Goal: Transaction & Acquisition: Book appointment/travel/reservation

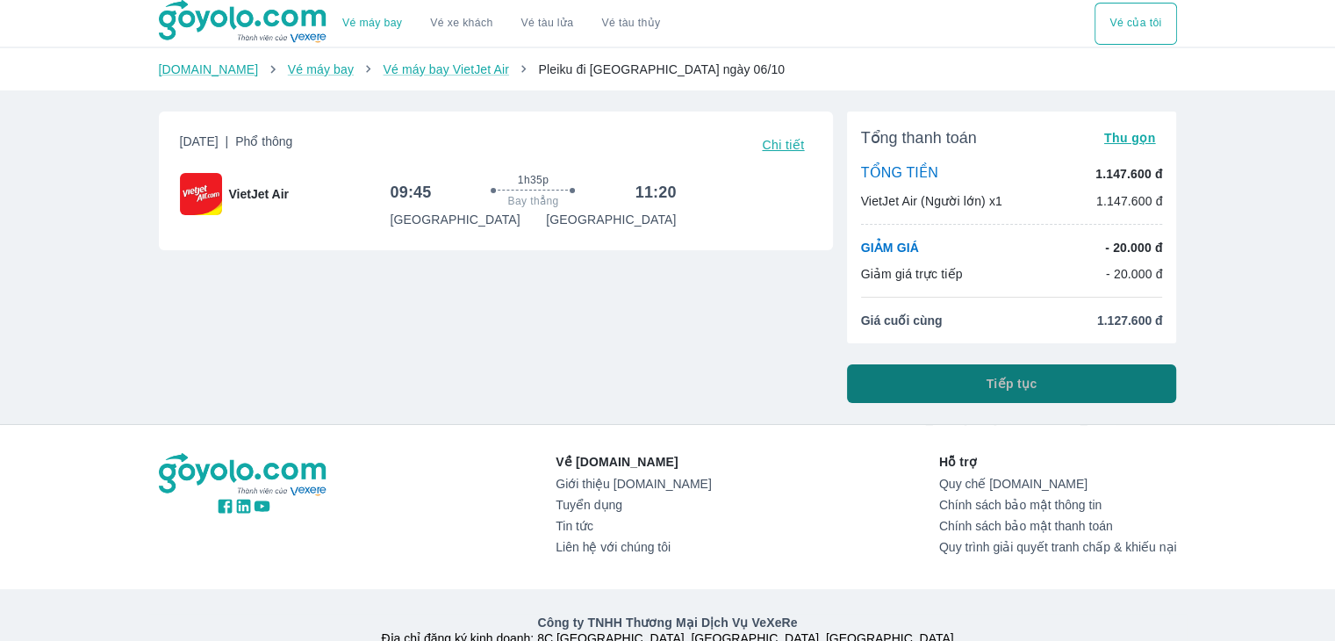
click at [1021, 384] on span "Tiếp tục" at bounding box center [1011, 384] width 51 height 18
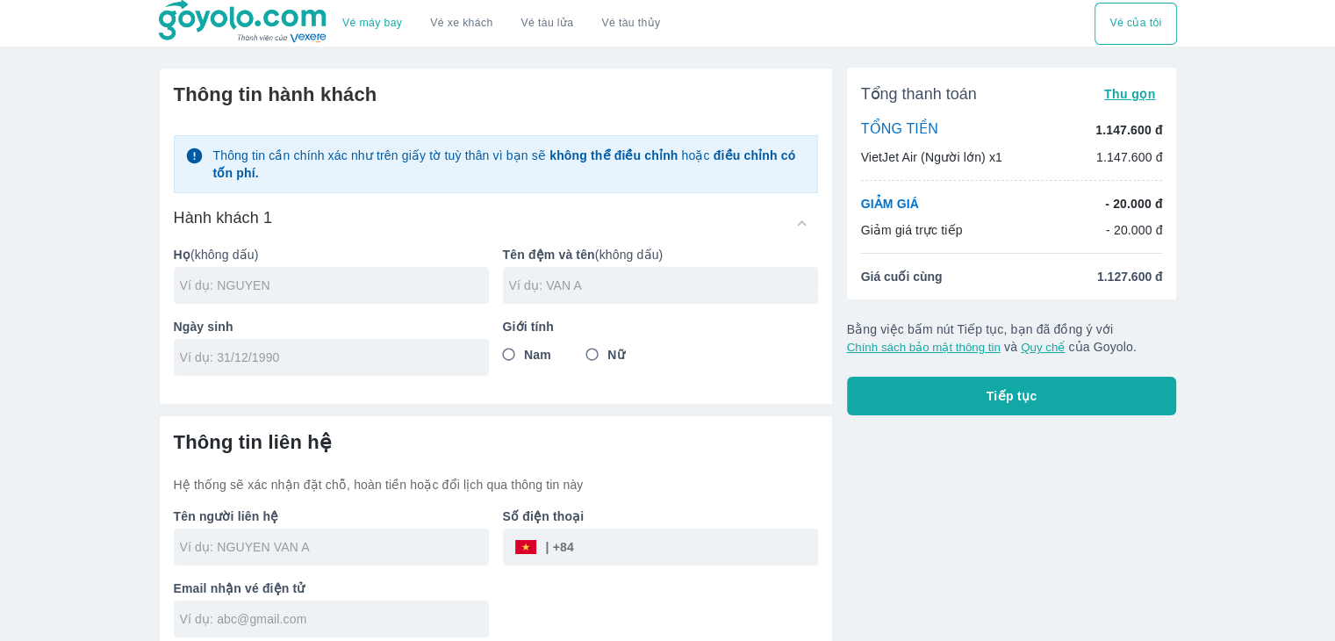
click at [235, 284] on input "text" at bounding box center [334, 285] width 309 height 18
type input "LUU"
click at [523, 285] on input "text" at bounding box center [663, 285] width 309 height 18
type input "[PERSON_NAME]"
click at [591, 357] on input "Nữ" at bounding box center [593, 355] width 32 height 32
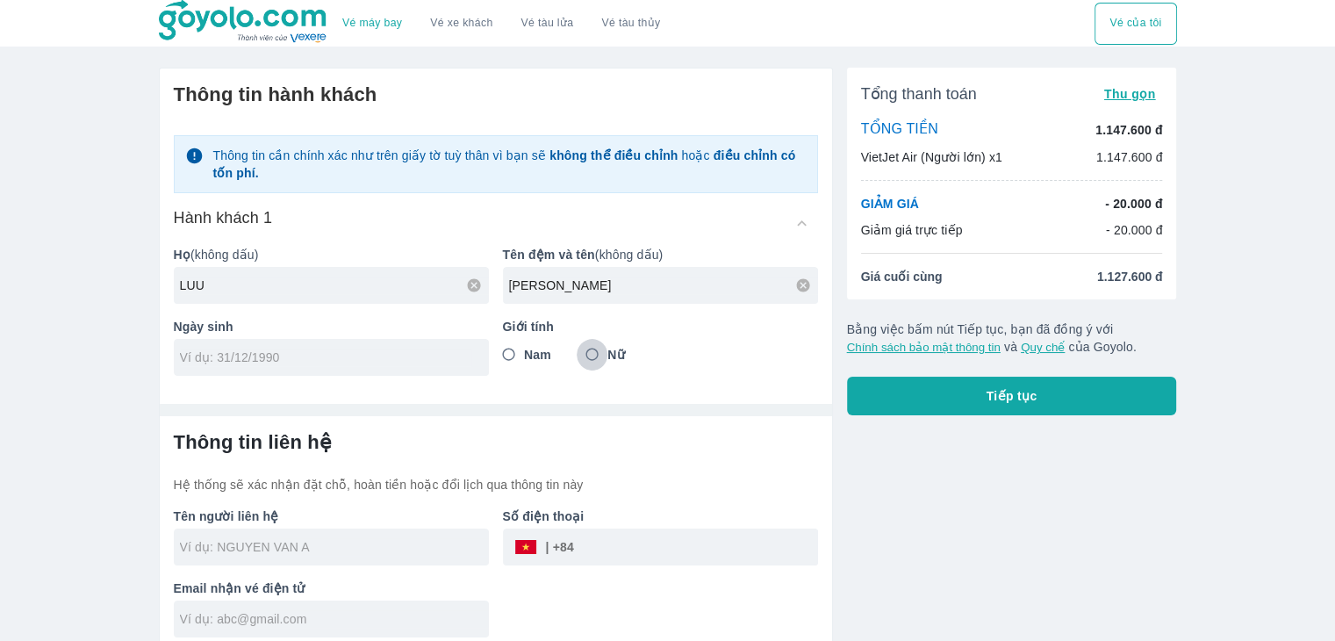
radio input "true"
click at [305, 364] on input "tel" at bounding box center [325, 357] width 291 height 18
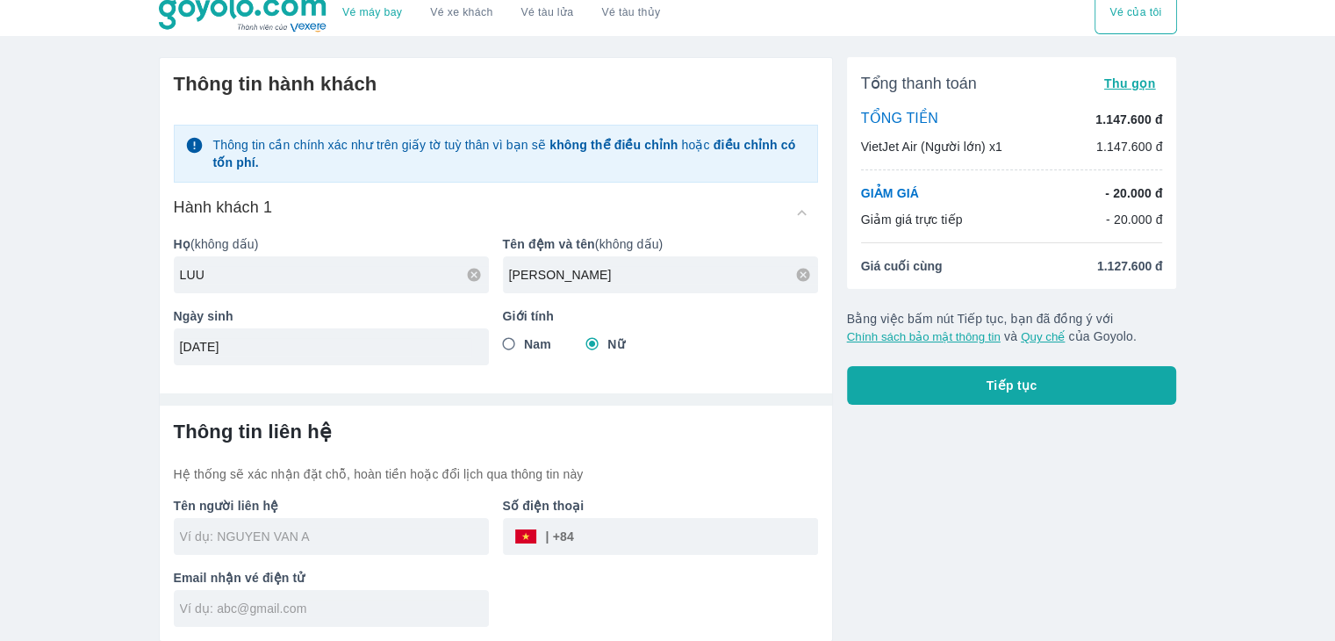
type input "[DATE]"
click at [218, 520] on div at bounding box center [331, 536] width 315 height 37
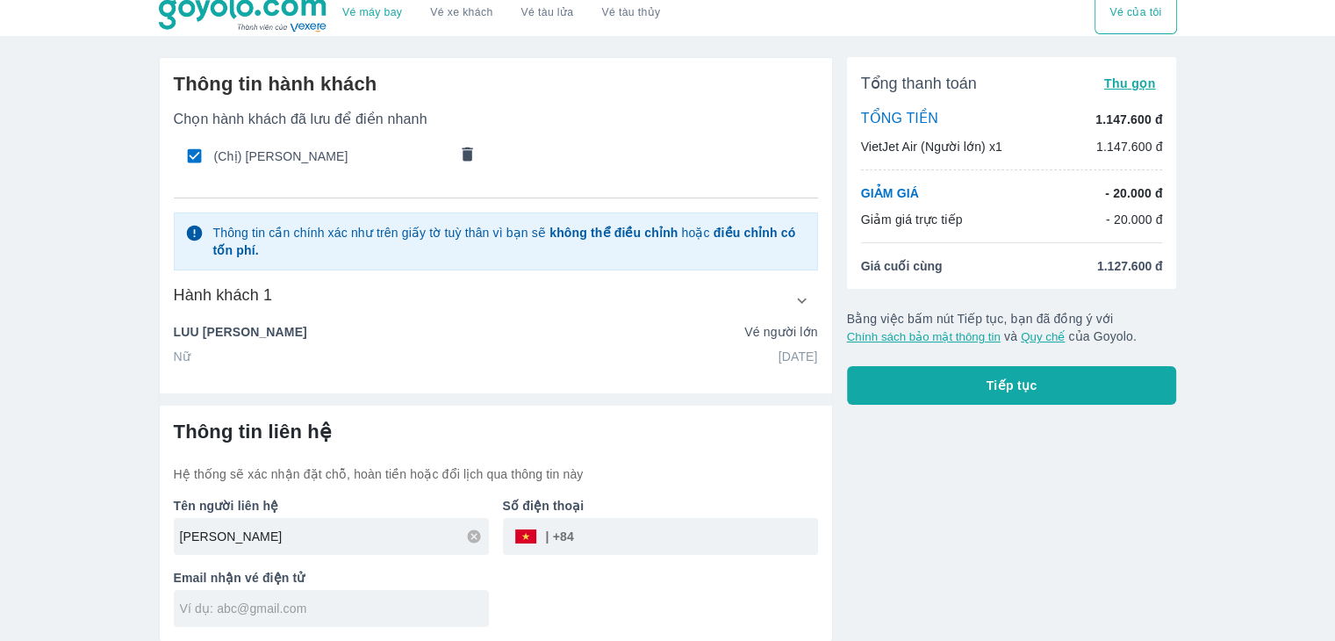
type input "[PERSON_NAME]"
click at [614, 543] on input "tel" at bounding box center [696, 536] width 244 height 42
type input "905149270"
click at [289, 599] on input "text" at bounding box center [334, 608] width 309 height 18
type input "L"
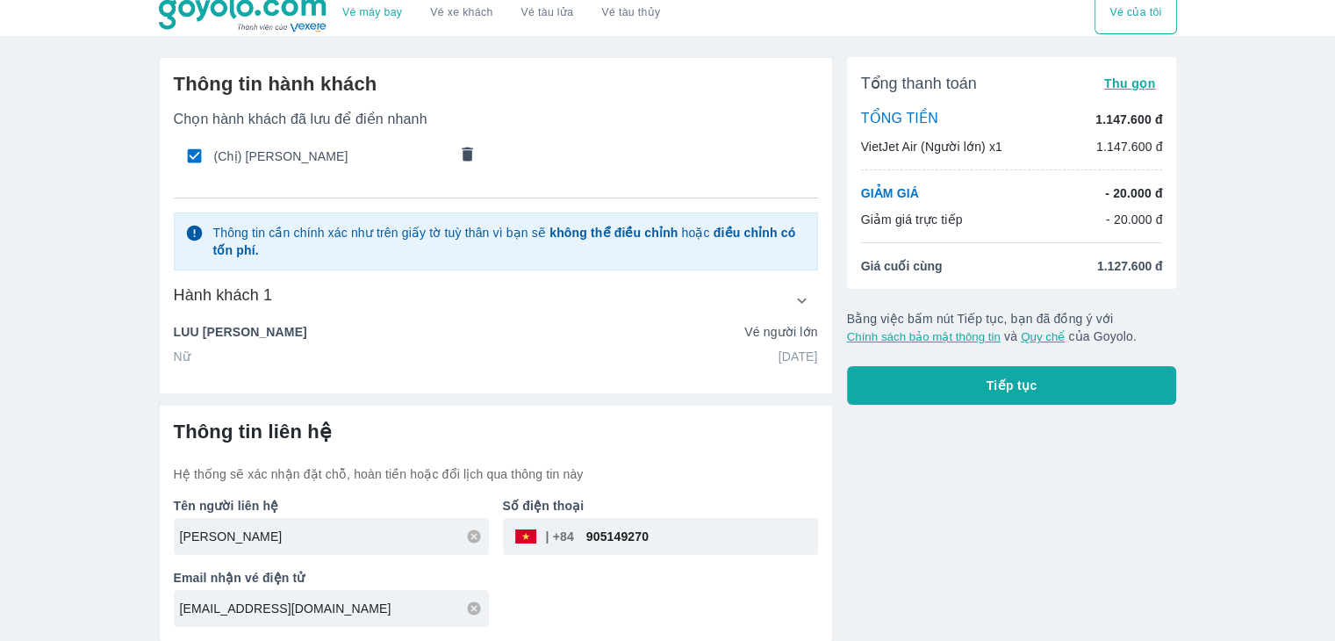
type input "[EMAIL_ADDRESS][DOMAIN_NAME]"
click at [1045, 385] on button "Tiếp tục" at bounding box center [1012, 385] width 330 height 39
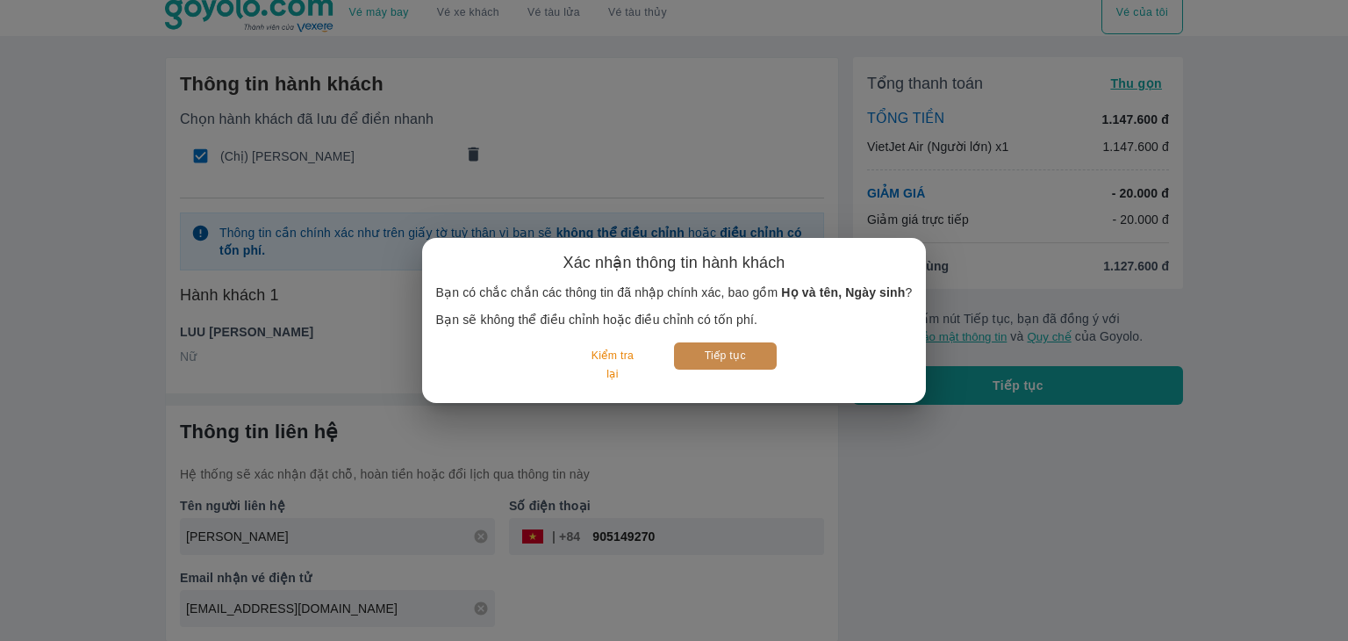
click at [709, 366] on button "Tiếp tục" at bounding box center [725, 355] width 103 height 27
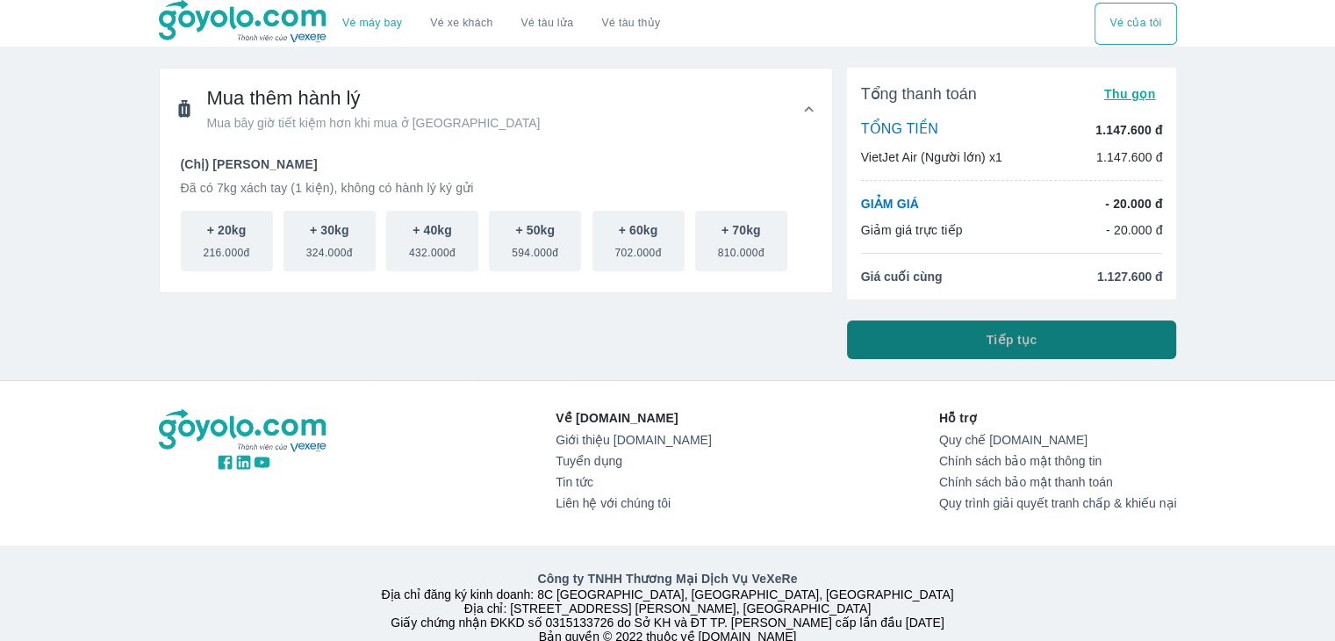
click at [984, 342] on button "Tiếp tục" at bounding box center [1012, 339] width 330 height 39
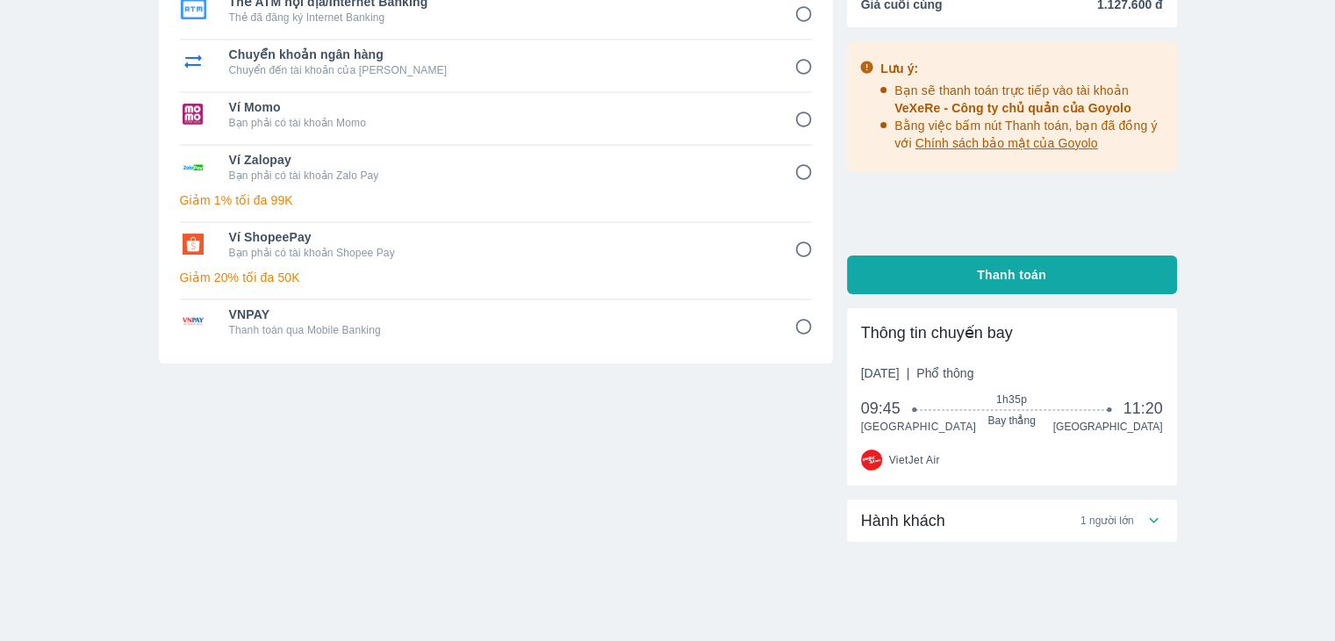
scroll to position [259, 0]
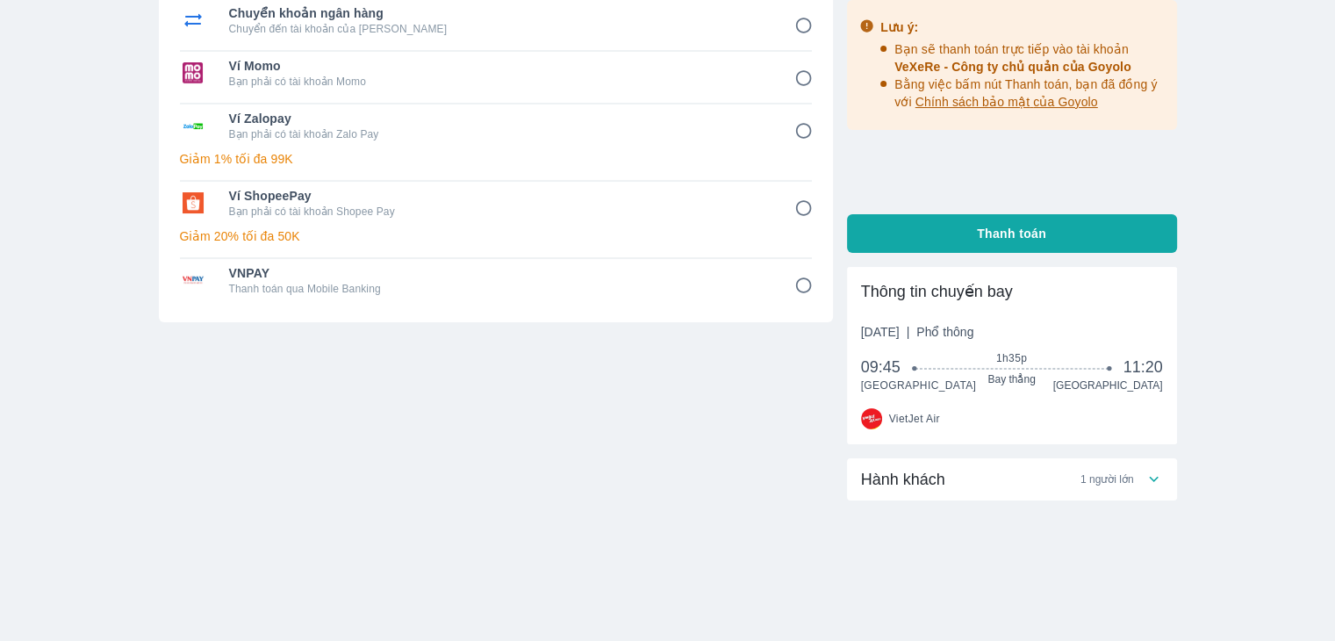
click at [1143, 485] on div "Hành khách 1 người lớn" at bounding box center [1002, 479] width 283 height 21
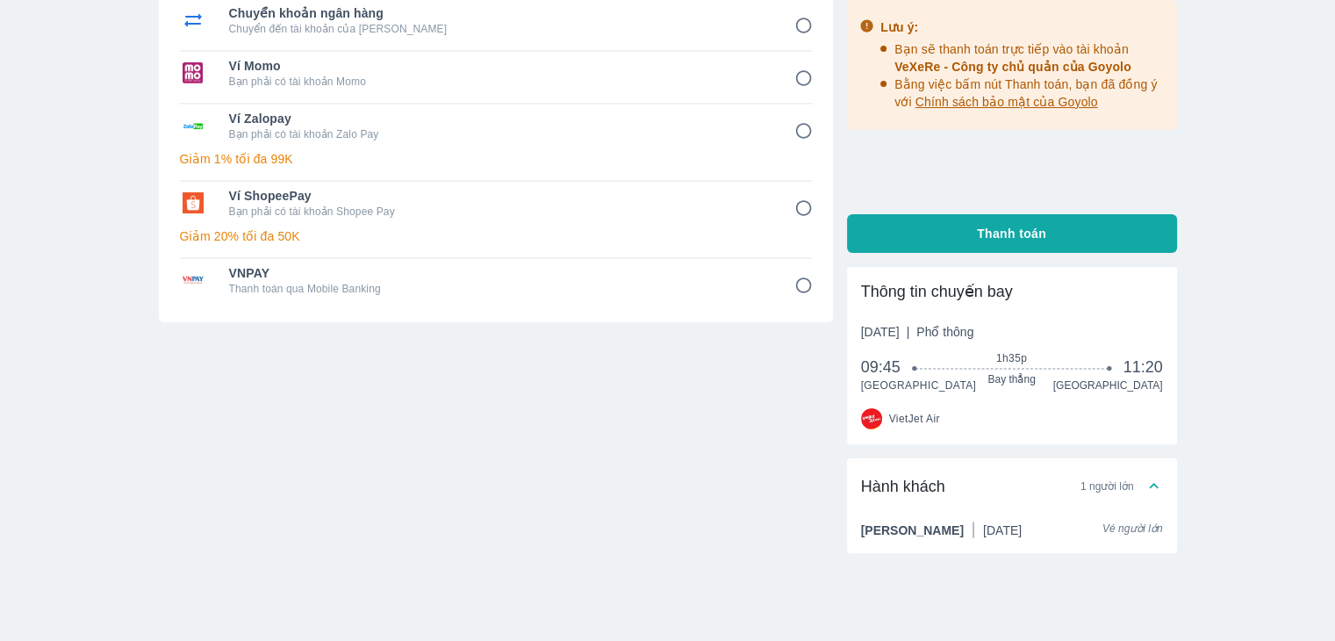
click at [1143, 485] on div "Hành khách 1 người lớn" at bounding box center [1002, 486] width 283 height 21
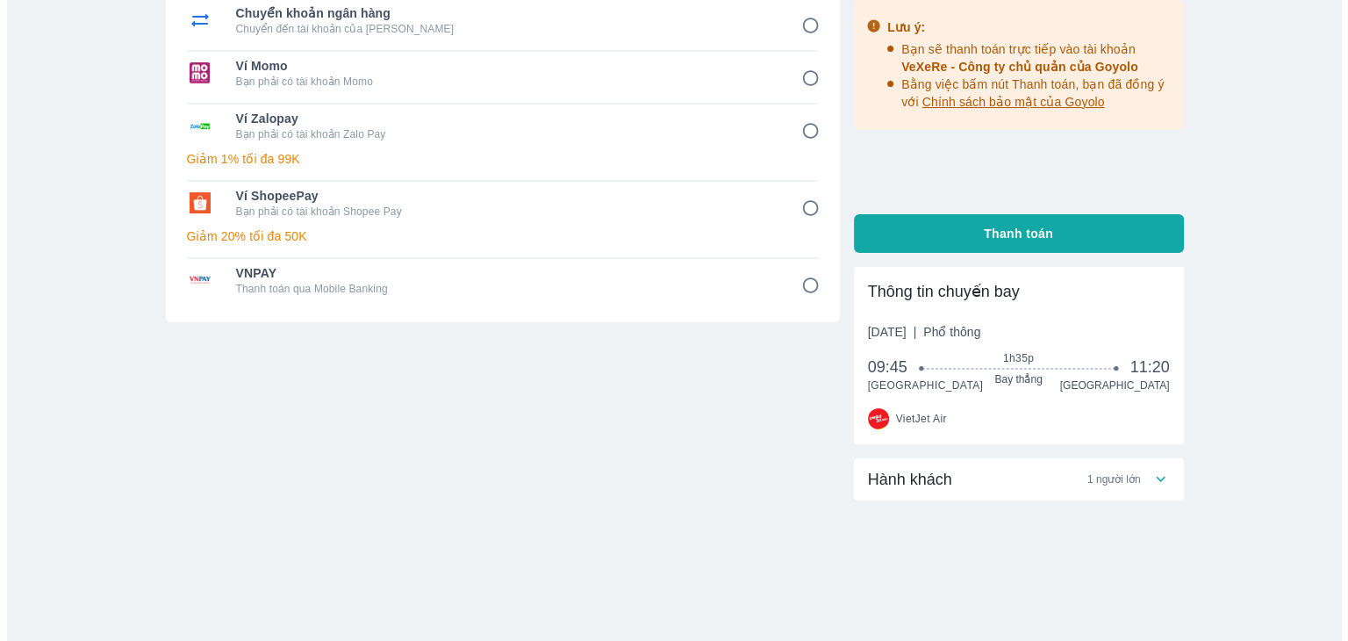
scroll to position [0, 0]
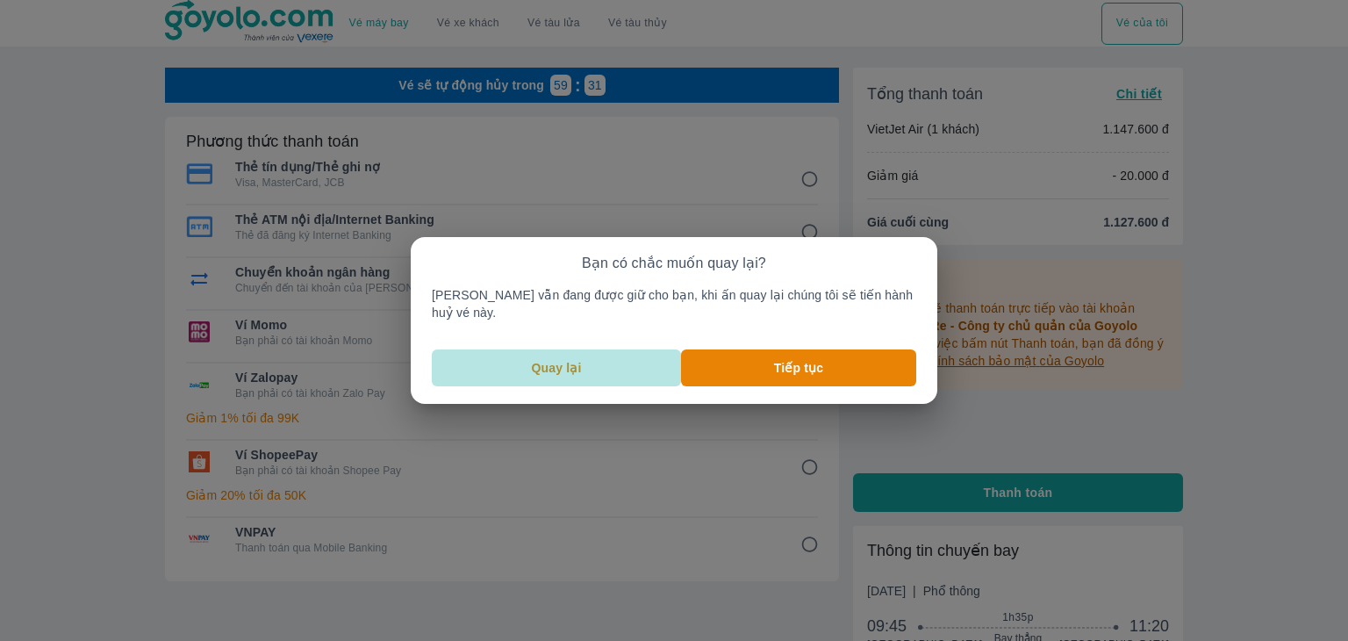
click at [578, 368] on button "Quay lại" at bounding box center [556, 367] width 249 height 37
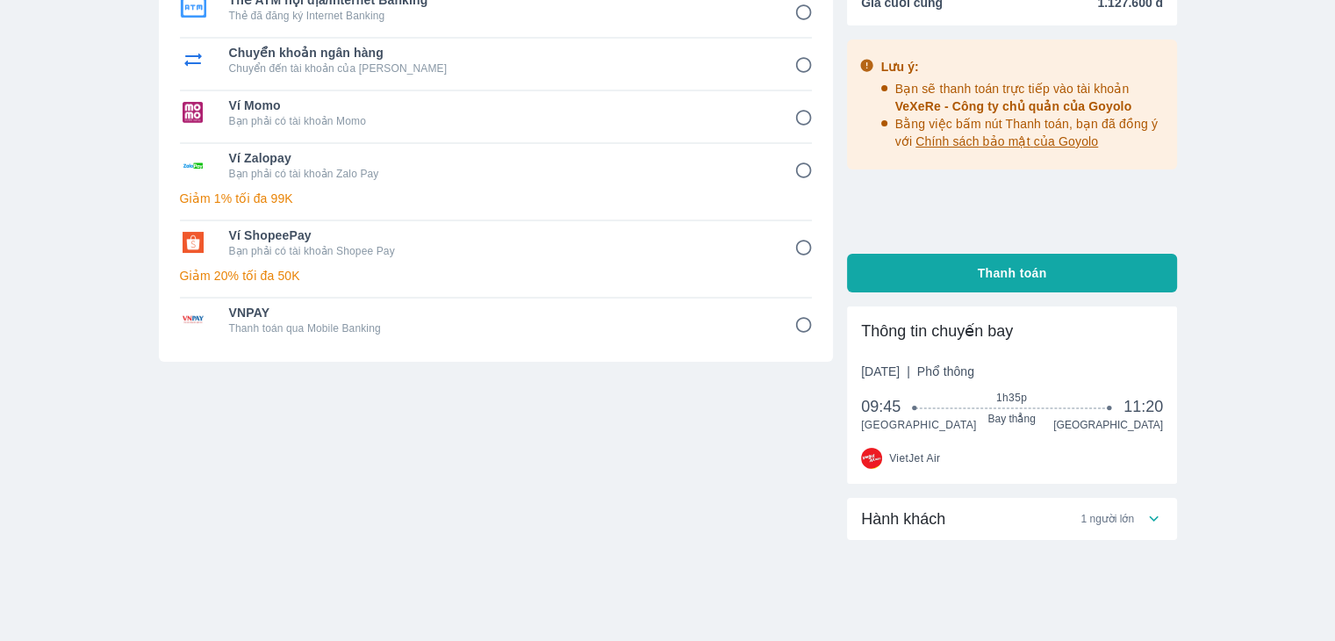
scroll to position [259, 0]
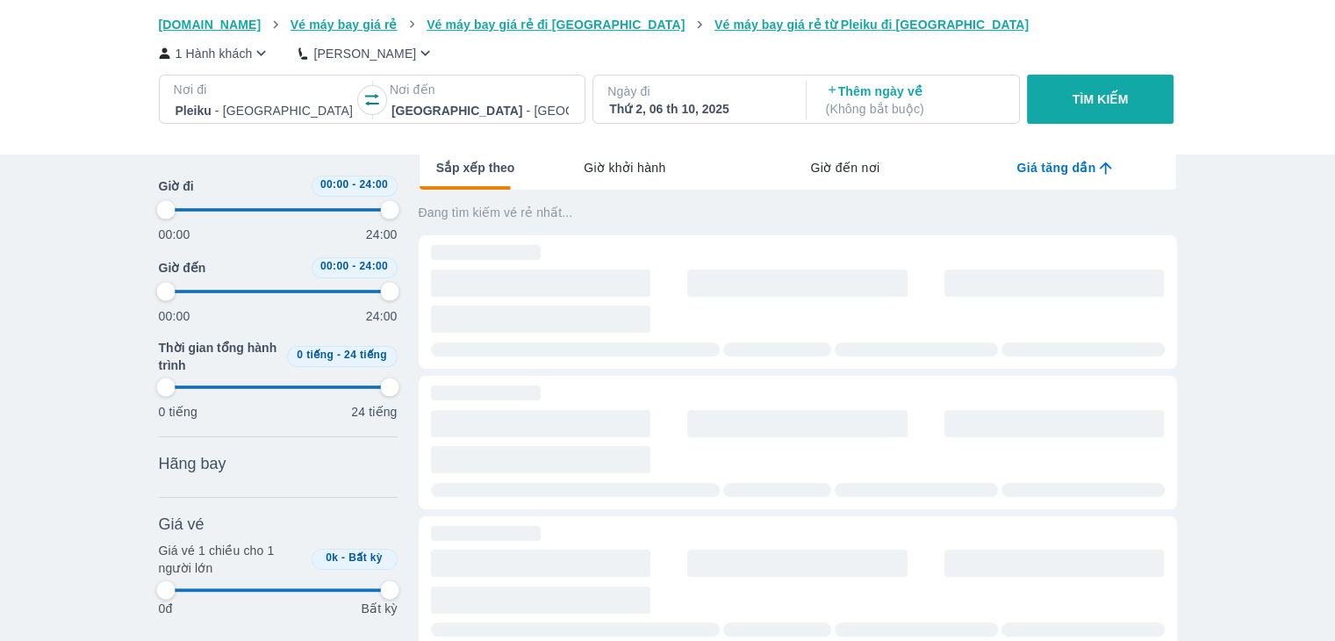
type input "97.9166666666667"
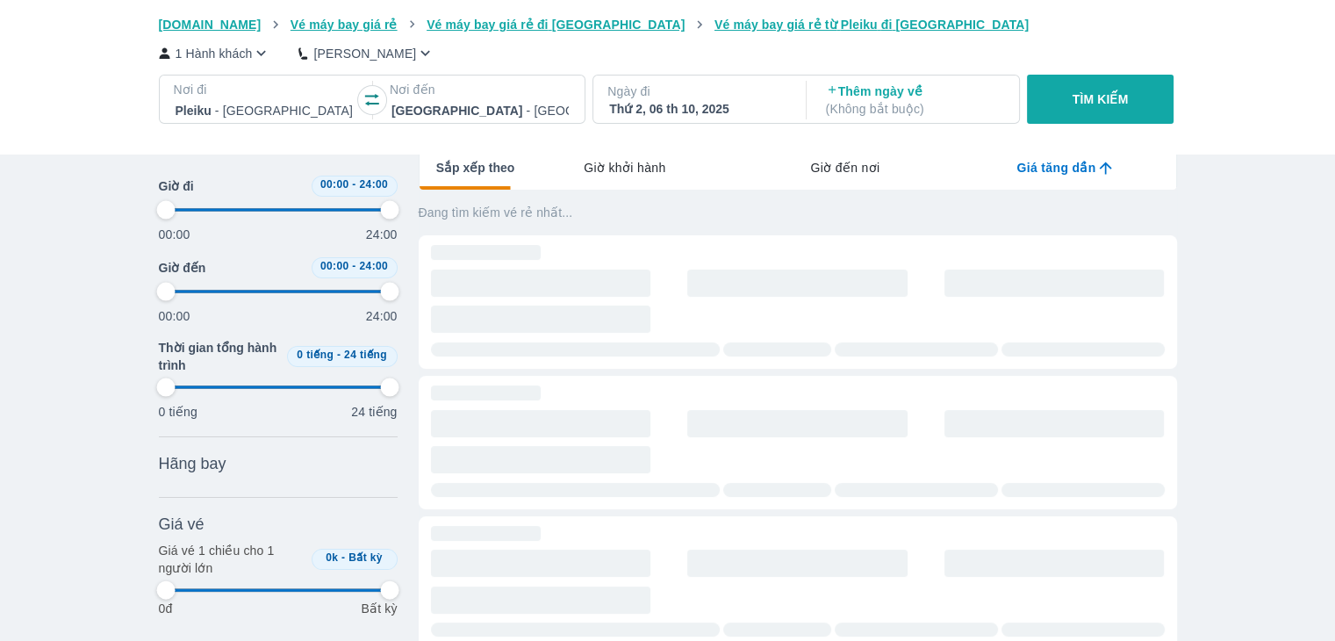
type input "97.9166666666667"
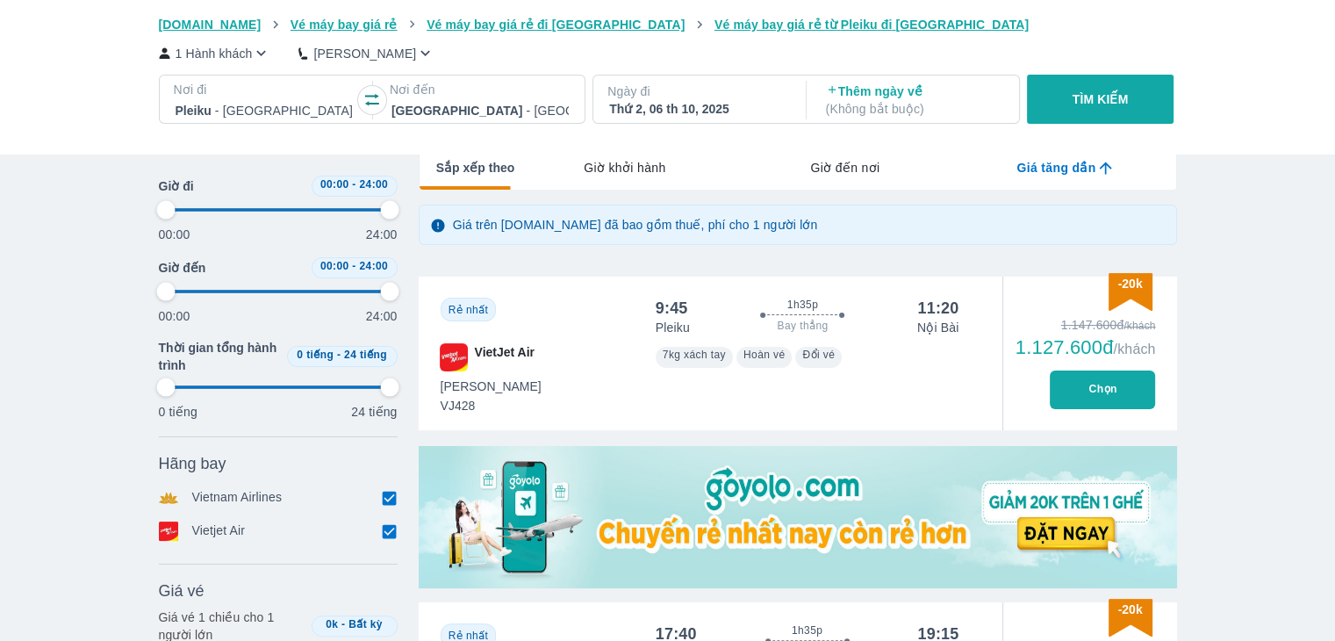
type input "97.9166666666667"
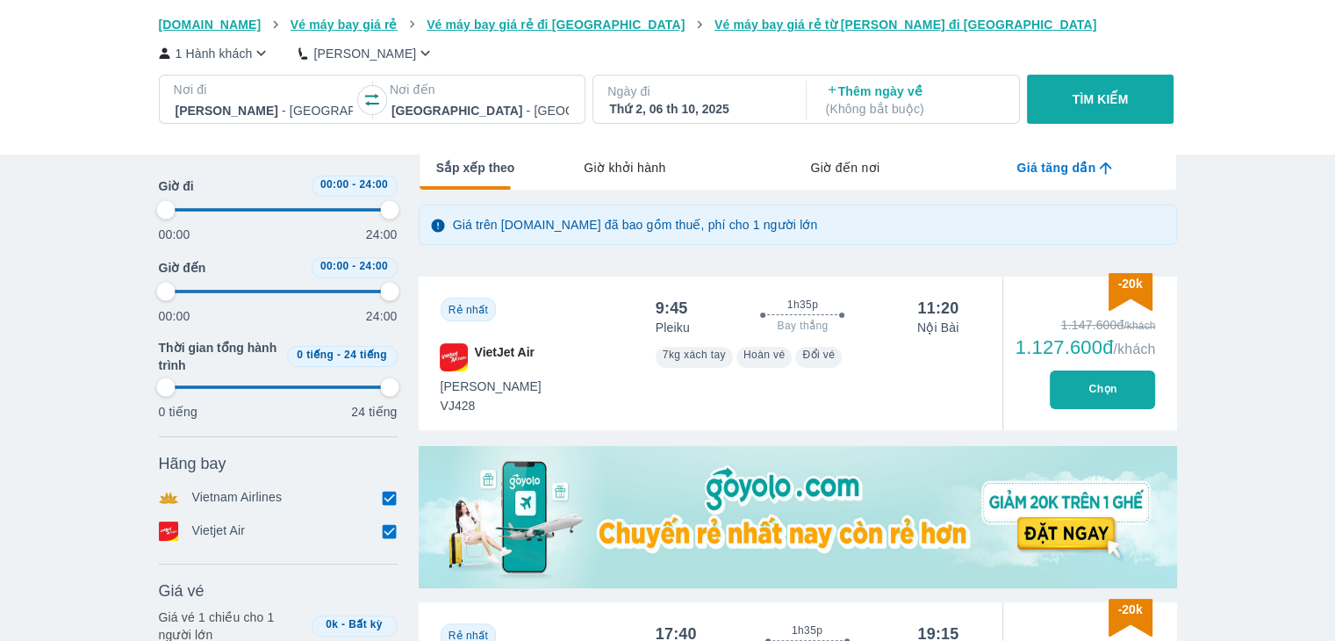
type input "97.9166666666667"
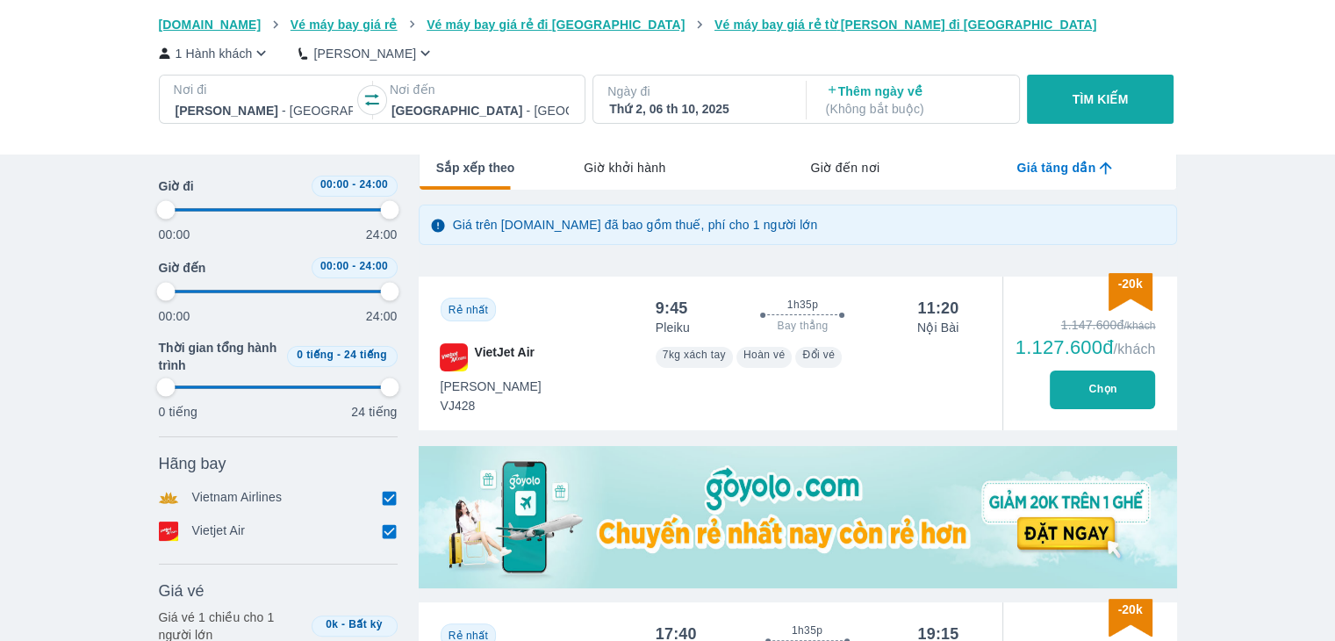
type input "97.9166666666667"
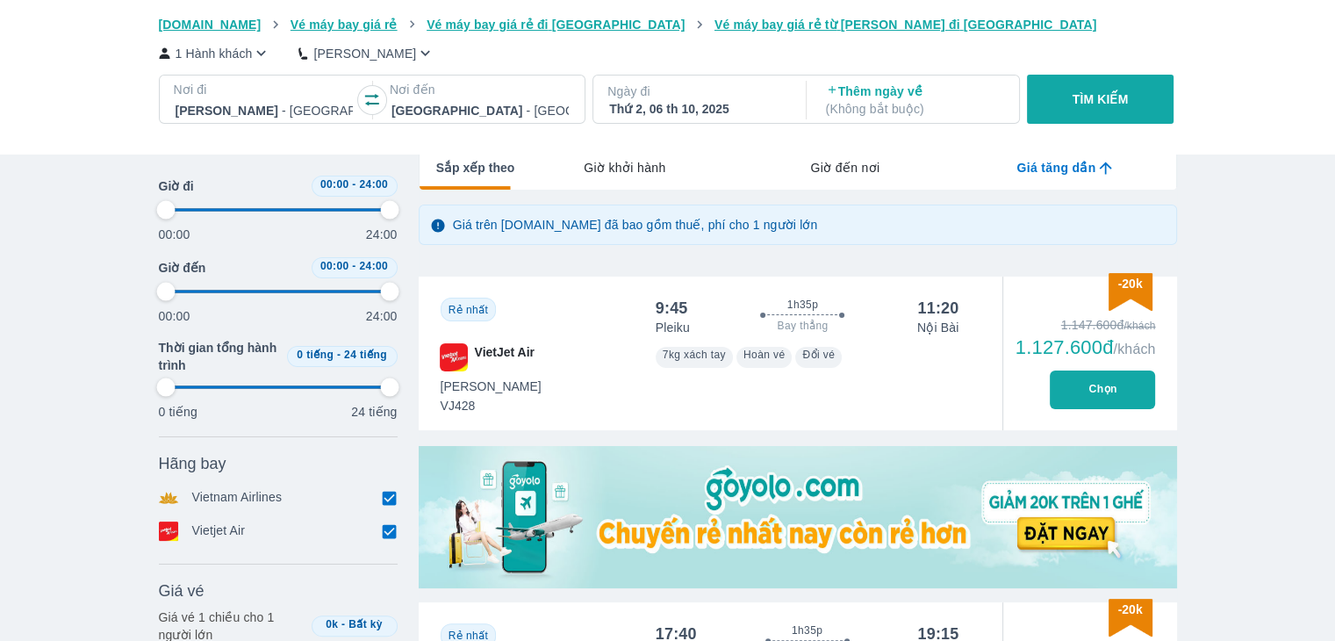
type input "97.9166666666667"
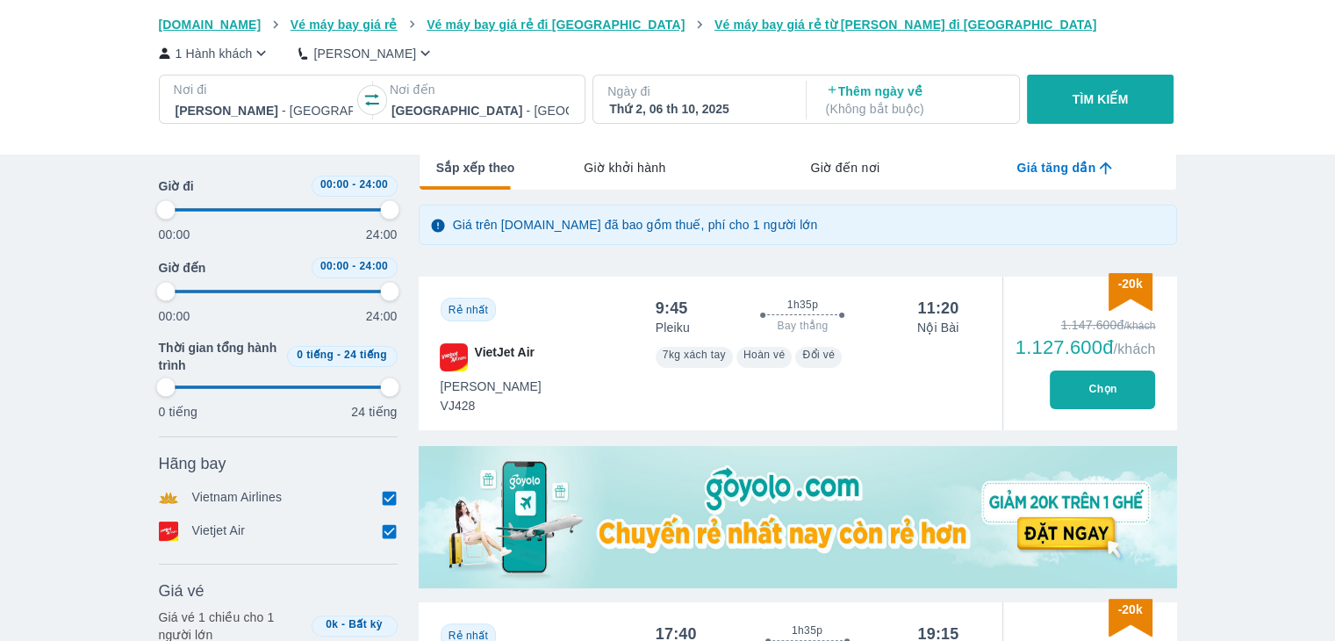
type input "97.9166666666667"
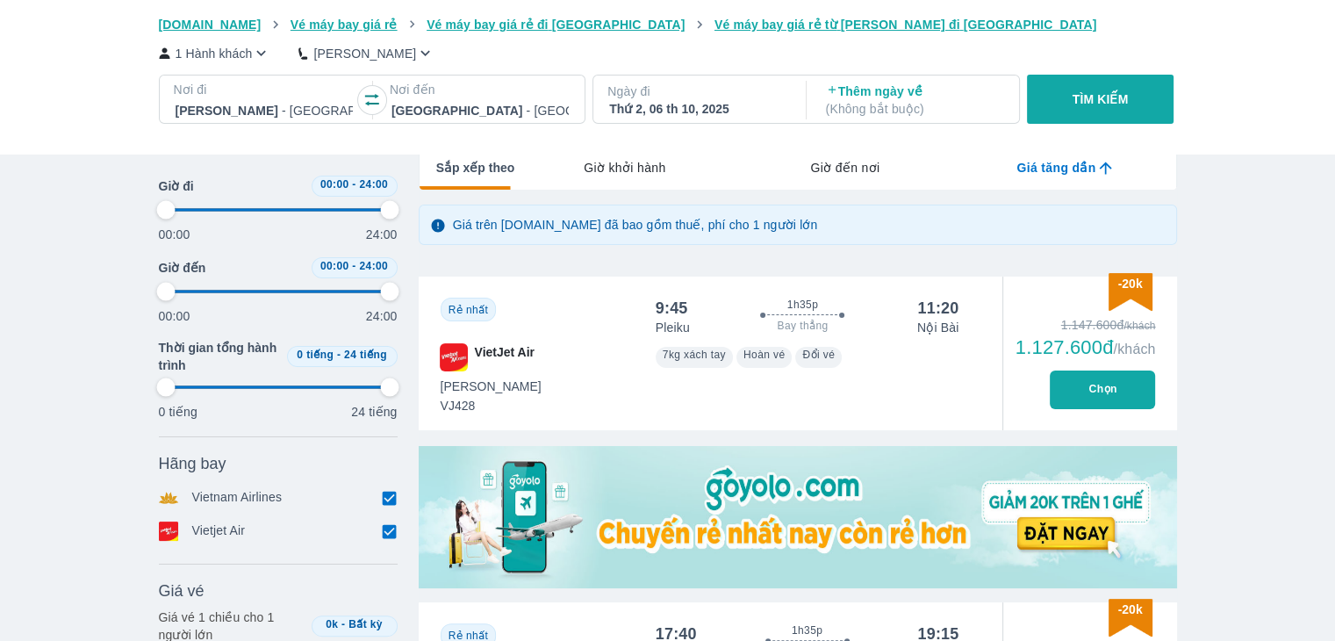
type input "97.9166666666667"
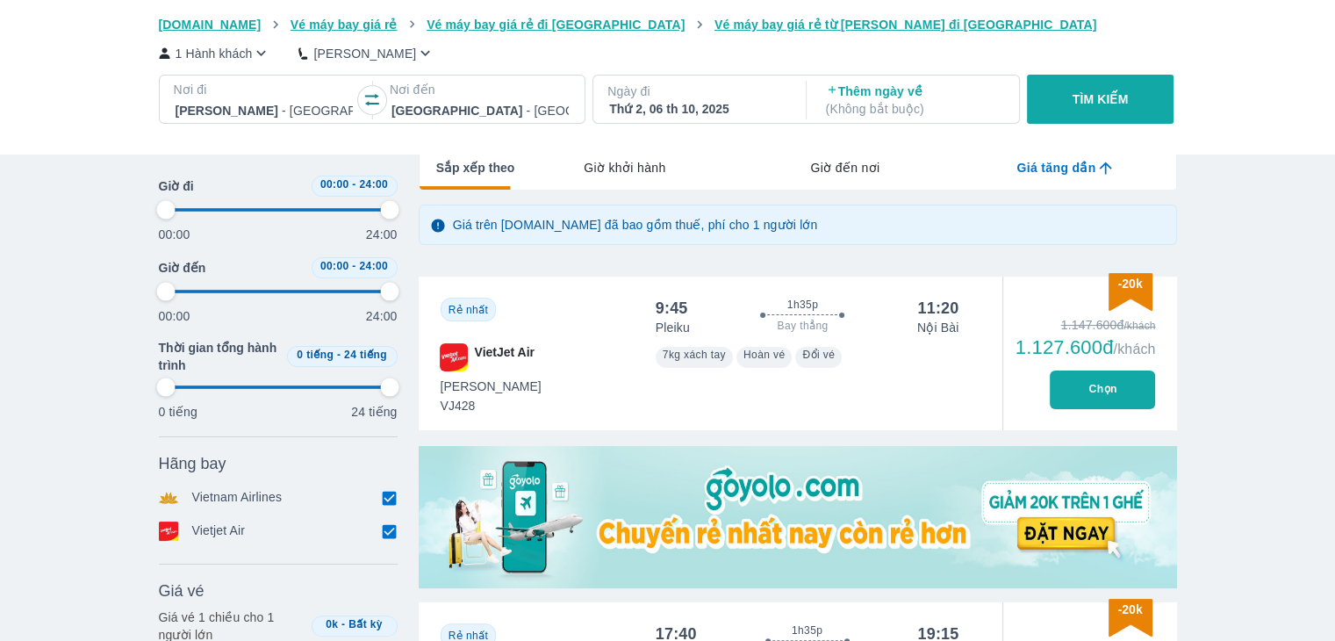
type input "97.9166666666667"
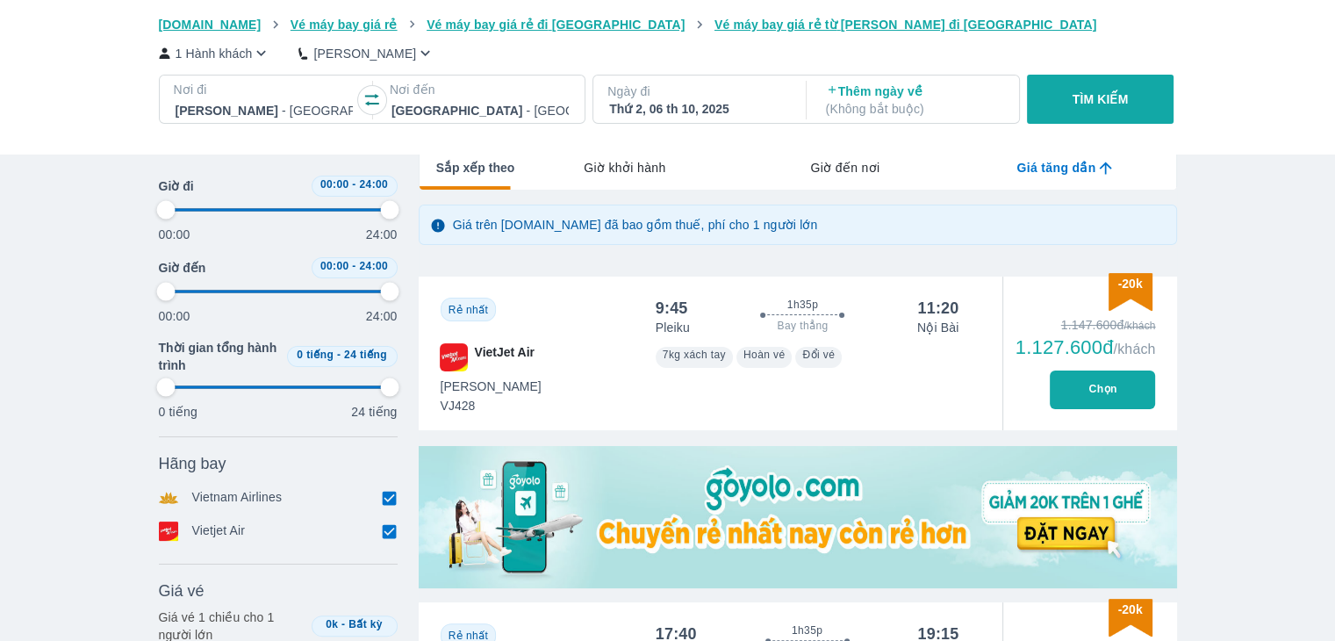
type input "97.9166666666667"
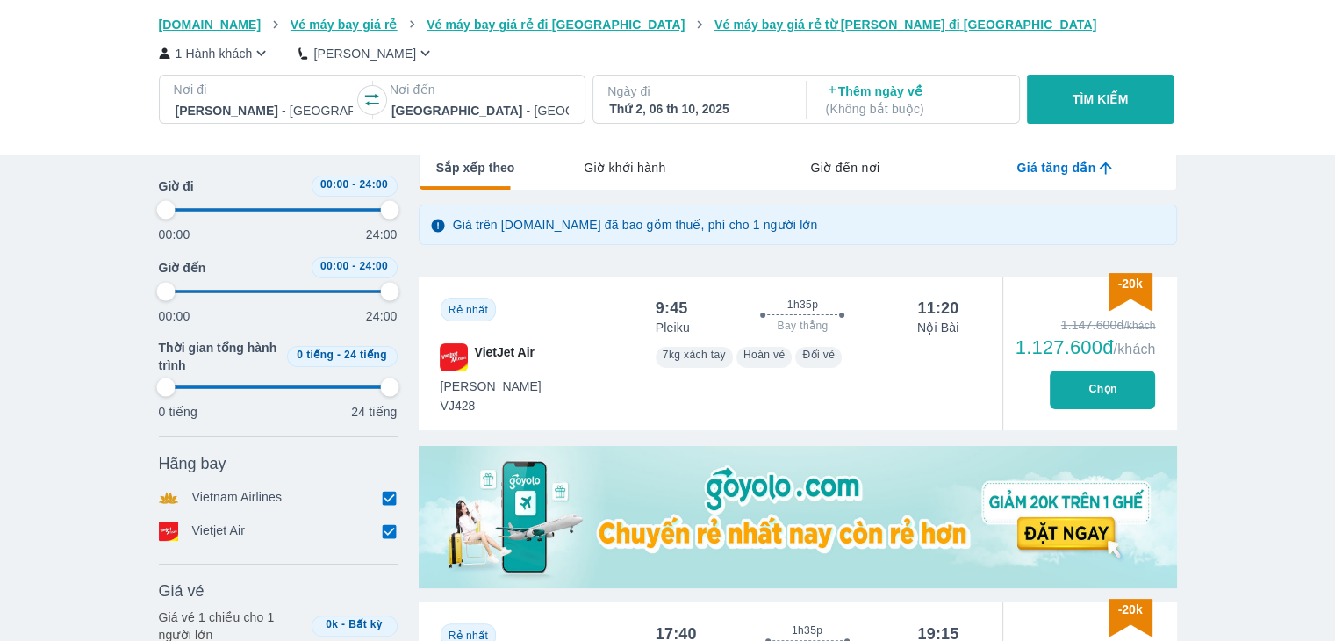
type input "97.9166666666667"
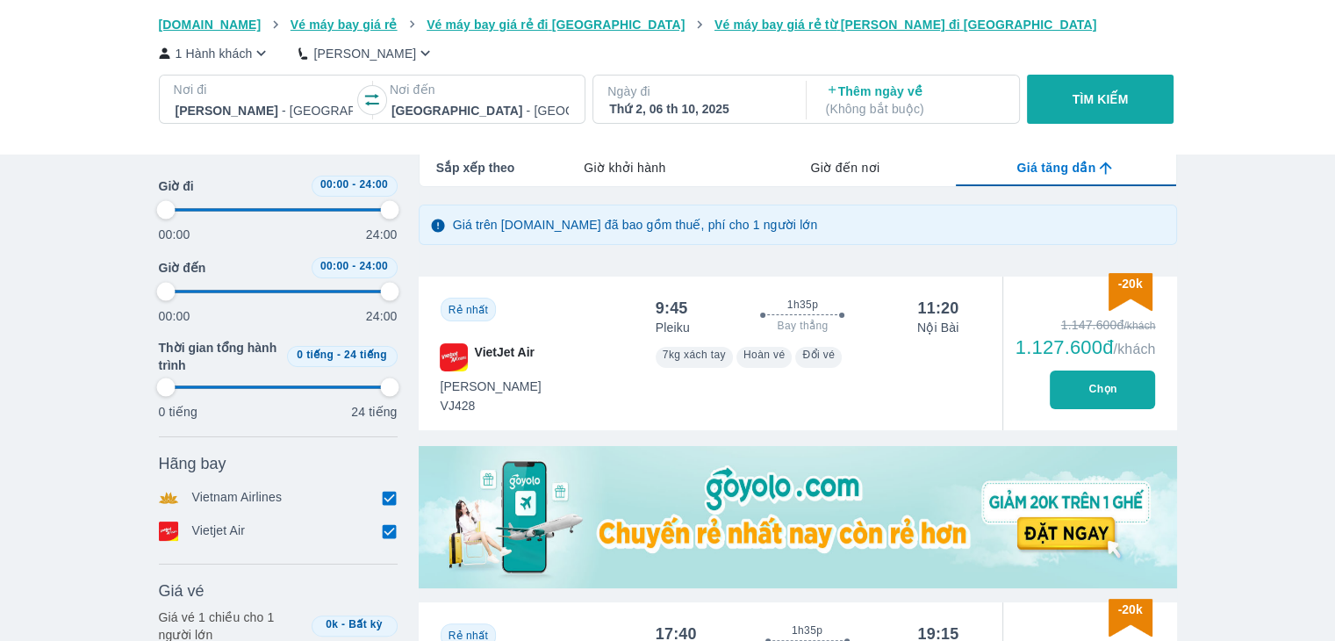
type input "97.9166666666667"
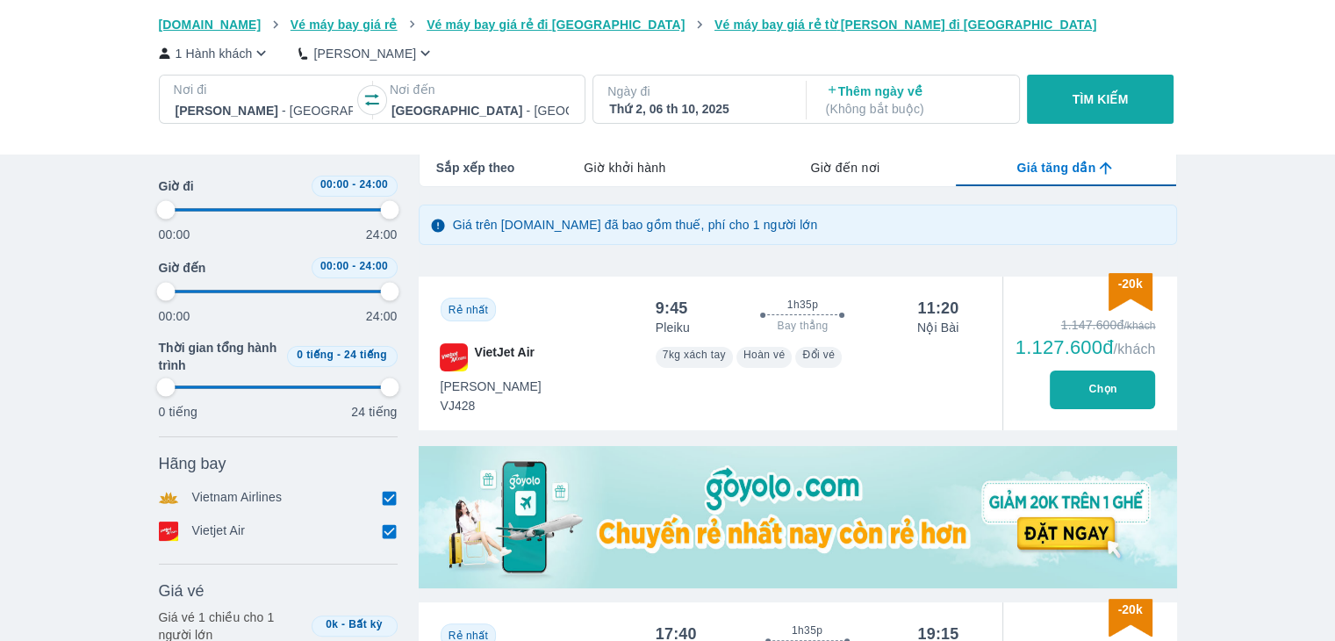
type input "97.9166666666667"
